Goal: Transaction & Acquisition: Purchase product/service

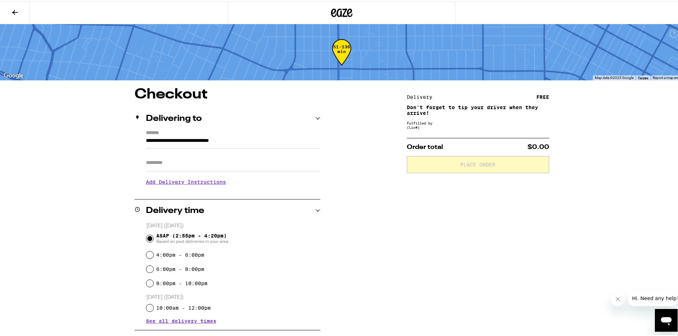
click at [336, 7] on icon at bounding box center [341, 11] width 21 height 13
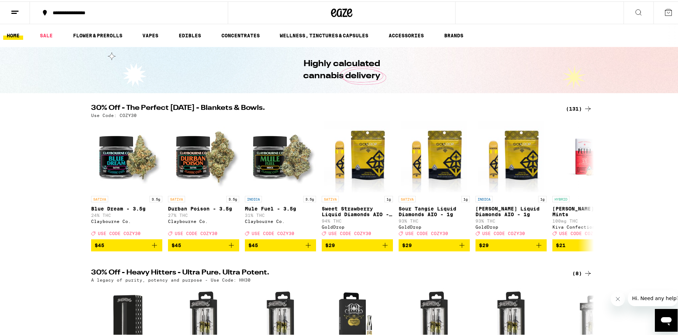
click at [20, 14] on button at bounding box center [15, 11] width 30 height 22
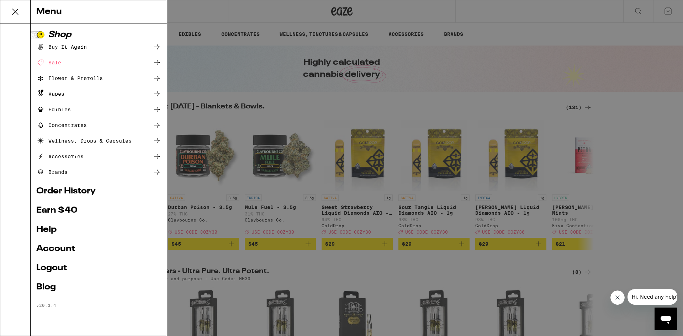
click at [61, 63] on div "Sale" at bounding box center [48, 62] width 25 height 9
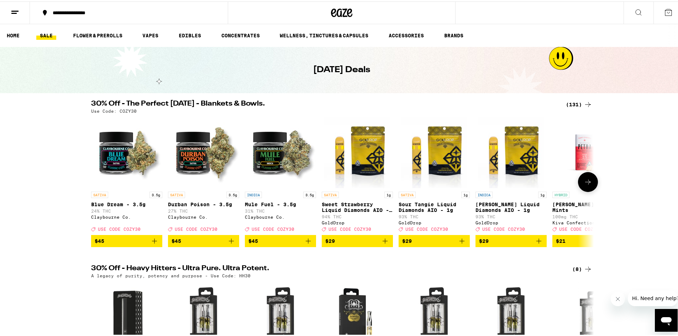
click at [587, 191] on button at bounding box center [588, 181] width 20 height 20
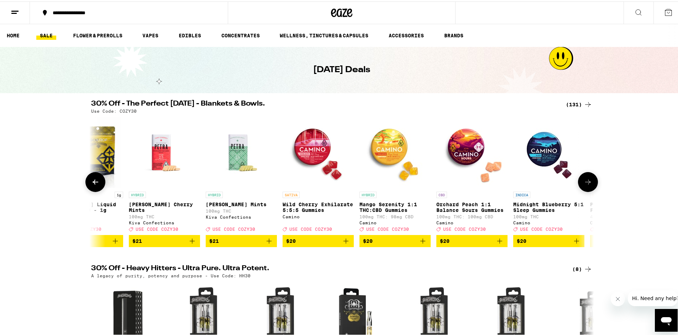
click at [587, 185] on icon at bounding box center [588, 181] width 9 height 9
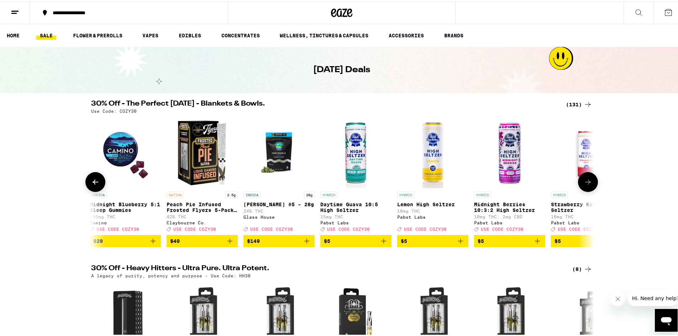
click at [587, 183] on icon at bounding box center [588, 180] width 6 height 5
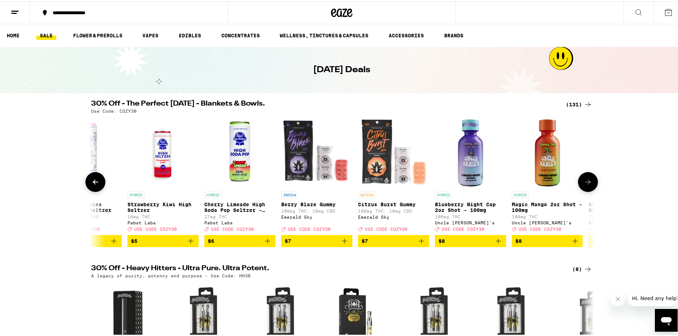
click at [587, 183] on icon at bounding box center [588, 180] width 6 height 5
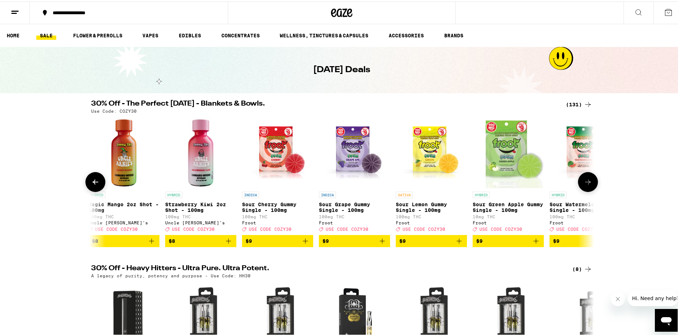
click at [587, 183] on icon at bounding box center [588, 180] width 6 height 5
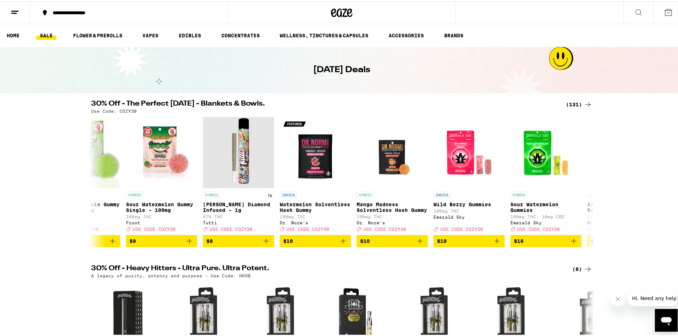
click at [585, 102] on icon at bounding box center [588, 103] width 9 height 9
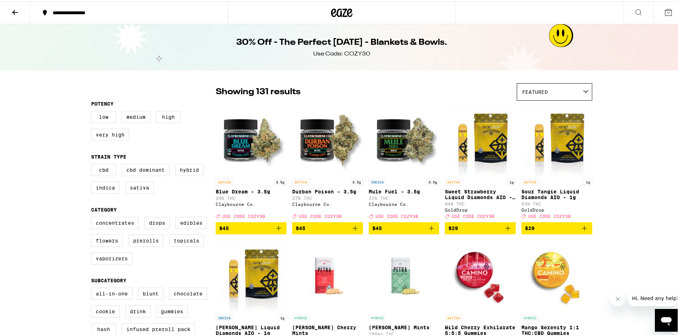
scroll to position [59, 0]
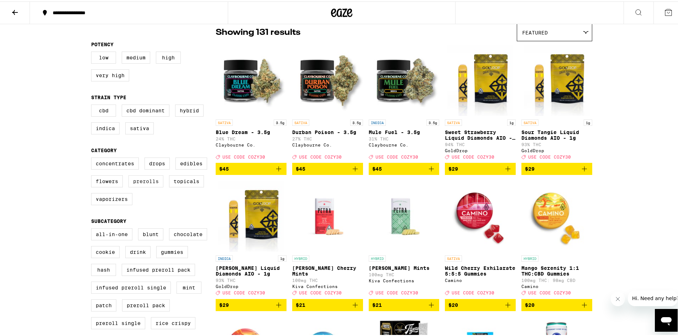
click at [148, 186] on label "Prerolls" at bounding box center [145, 180] width 35 height 12
click at [93, 158] on input "Prerolls" at bounding box center [93, 157] width 0 height 0
checkbox input "true"
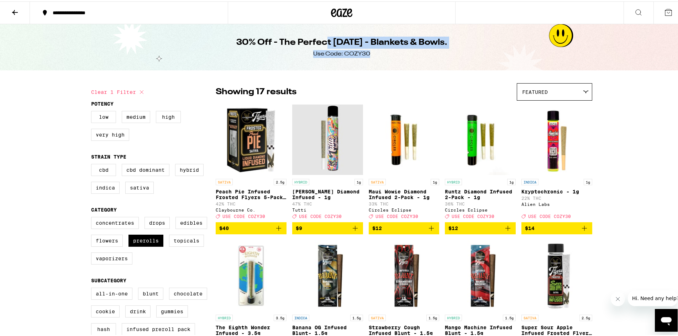
drag, startPoint x: 332, startPoint y: 44, endPoint x: 380, endPoint y: 61, distance: 50.5
click at [380, 61] on div "30% Off - The Perfect [DATE] - Blankets & Bowls. Use Code: COZY30" at bounding box center [341, 46] width 273 height 46
